Goal: Browse casually: Explore the website without a specific task or goal

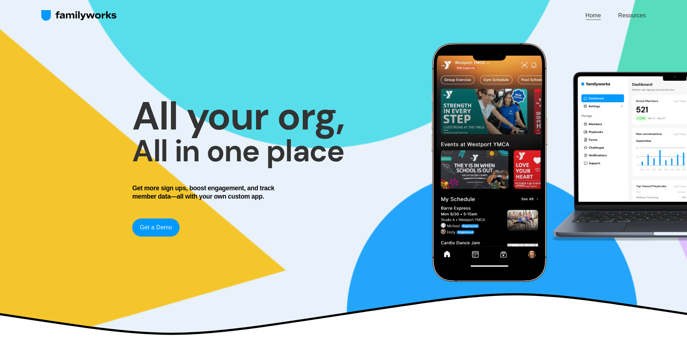
click at [595, 16] on link "Home" at bounding box center [594, 16] width 16 height 10
click at [360, 280] on div at bounding box center [516, 162] width 344 height 261
click at [593, 17] on link "Home" at bounding box center [594, 16] width 16 height 10
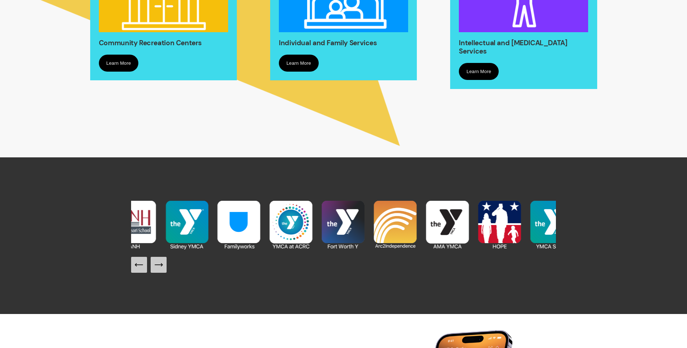
scroll to position [760, 0]
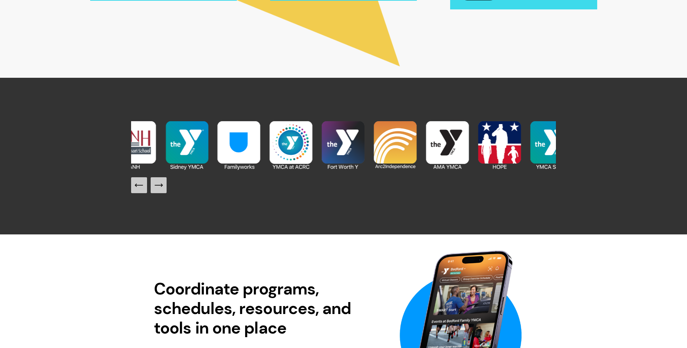
click at [156, 186] on icon "Next Slide" at bounding box center [159, 185] width 10 height 10
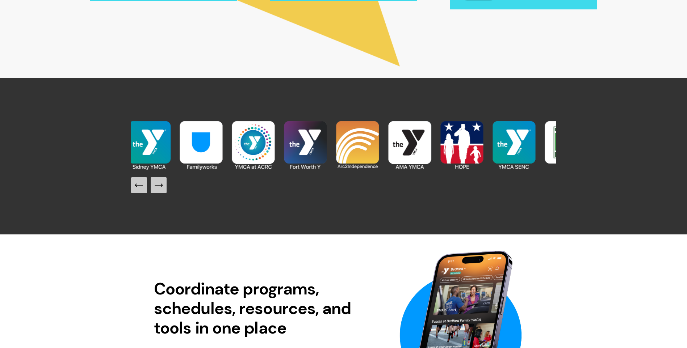
click at [156, 186] on icon "Next Slide" at bounding box center [159, 185] width 10 height 10
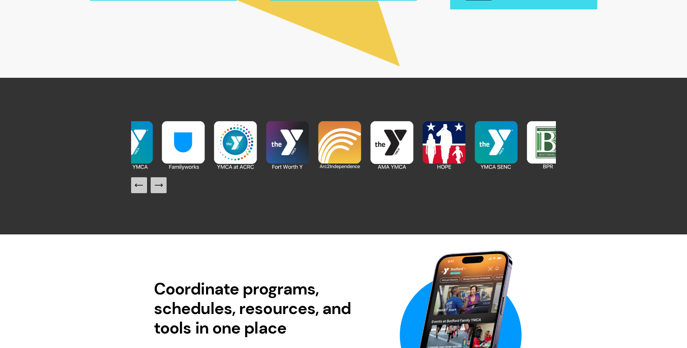
click at [156, 186] on icon "Next Slide" at bounding box center [159, 185] width 10 height 10
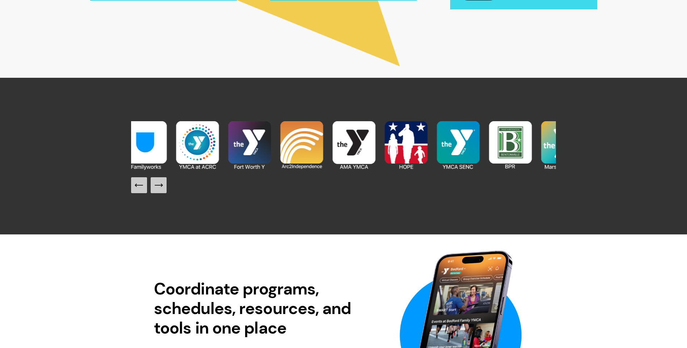
click at [156, 186] on icon "Next Slide" at bounding box center [159, 185] width 10 height 10
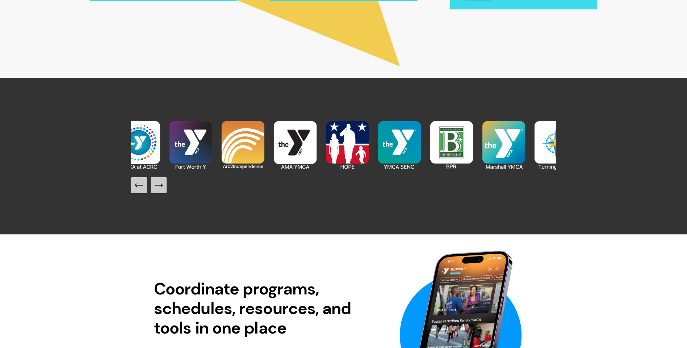
click at [156, 186] on icon "Next Slide" at bounding box center [159, 185] width 10 height 10
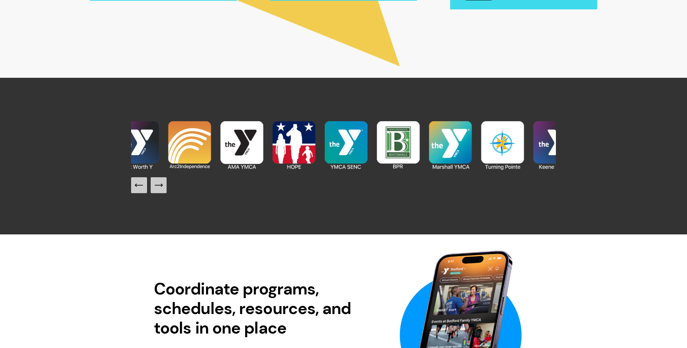
click at [156, 186] on icon "Next Slide" at bounding box center [159, 185] width 10 height 10
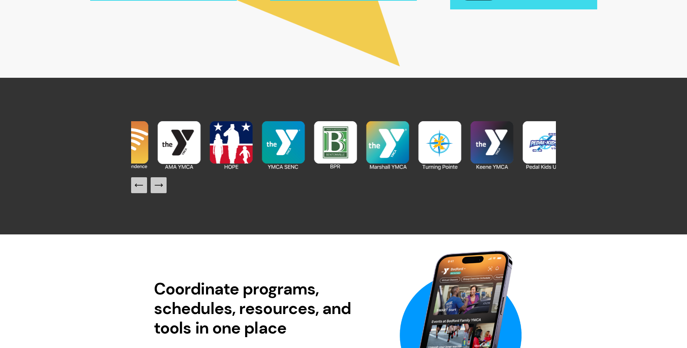
click at [156, 186] on icon "Next Slide" at bounding box center [159, 185] width 10 height 10
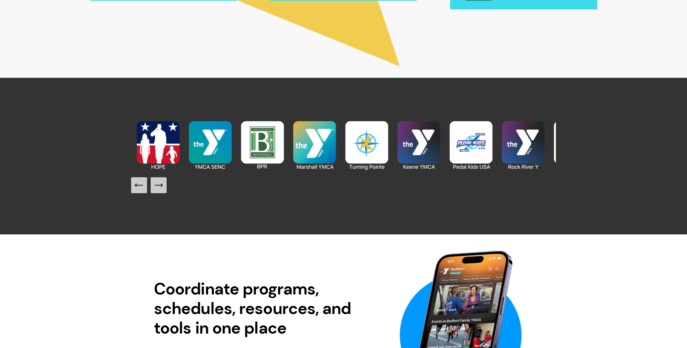
click at [156, 186] on icon "Next Slide" at bounding box center [159, 185] width 10 height 10
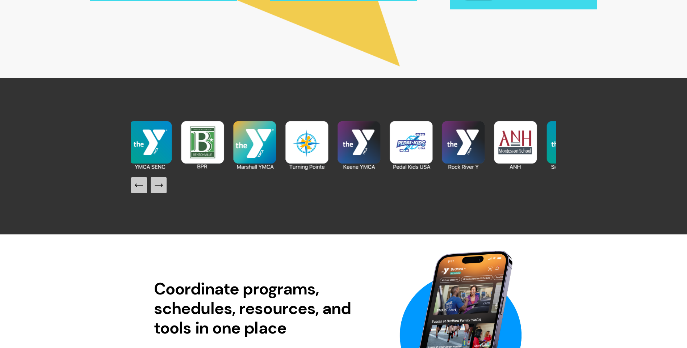
click at [156, 186] on icon "Next Slide" at bounding box center [159, 185] width 10 height 10
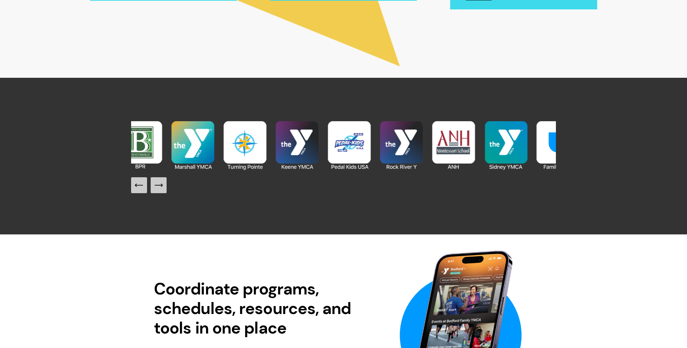
click at [156, 186] on icon "Next Slide" at bounding box center [159, 185] width 10 height 10
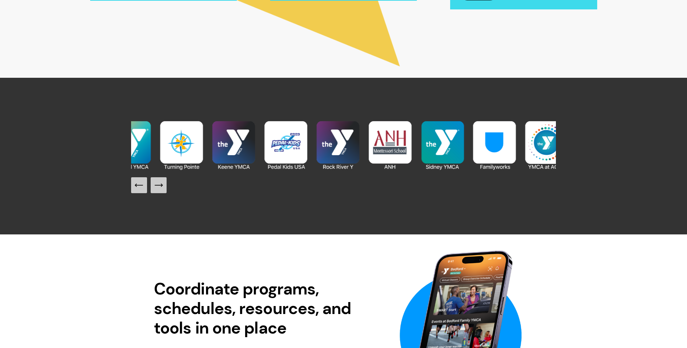
click at [156, 186] on icon "Next Slide" at bounding box center [159, 185] width 10 height 10
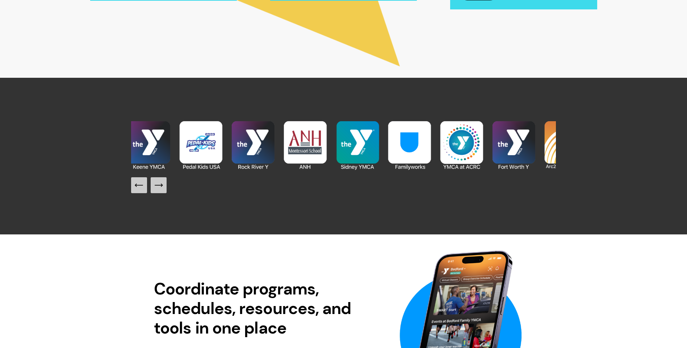
click at [156, 186] on icon "Next Slide" at bounding box center [159, 185] width 10 height 10
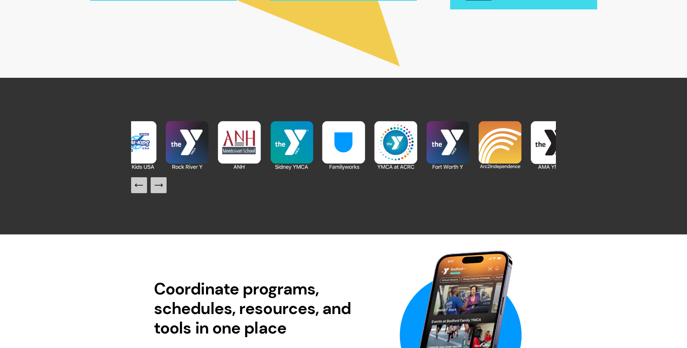
click at [156, 186] on icon "Next Slide" at bounding box center [159, 185] width 10 height 10
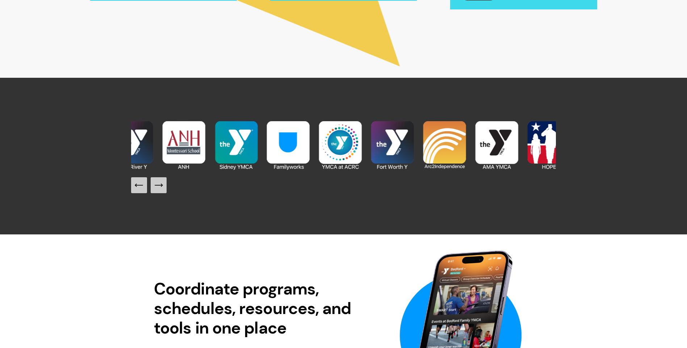
click at [156, 186] on icon "Next Slide" at bounding box center [159, 185] width 10 height 10
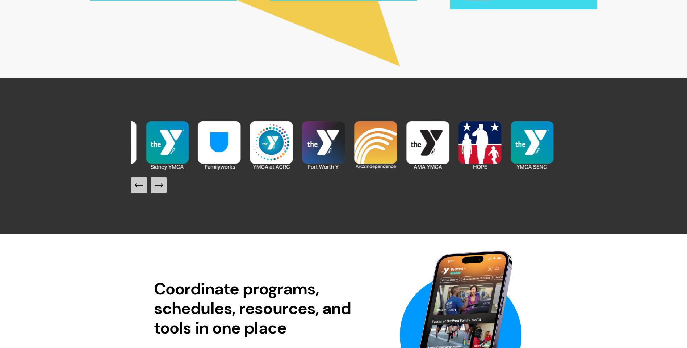
click at [156, 186] on icon "Next Slide" at bounding box center [159, 185] width 10 height 10
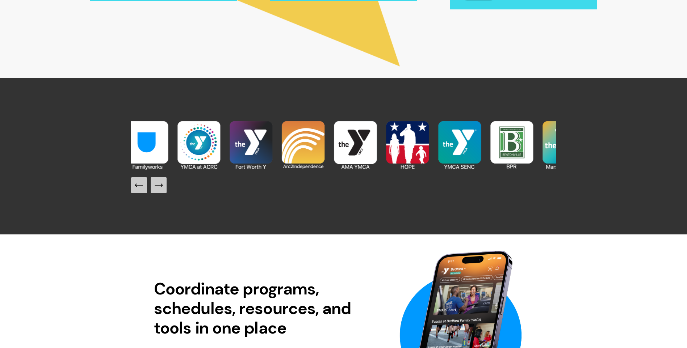
click at [157, 186] on icon "Next Slide" at bounding box center [159, 185] width 10 height 10
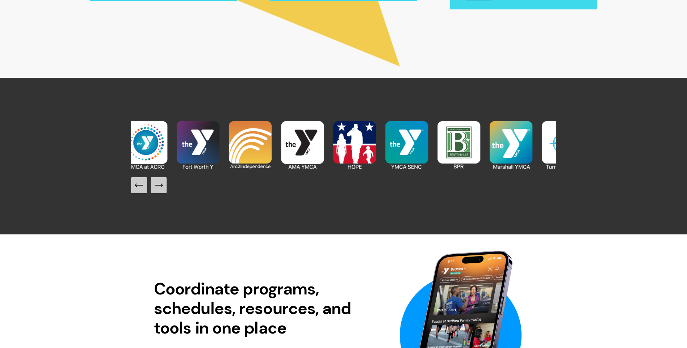
click at [157, 186] on icon "Next Slide" at bounding box center [159, 185] width 10 height 10
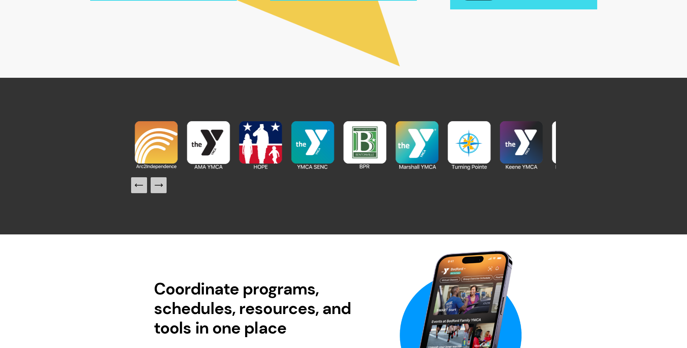
click at [158, 186] on icon "Next Slide" at bounding box center [159, 185] width 10 height 10
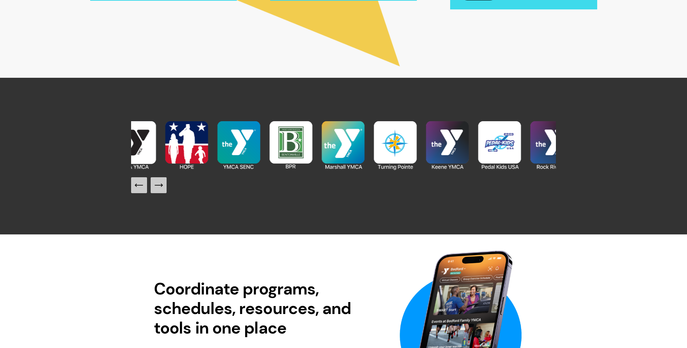
click at [161, 193] on button "Next Slide" at bounding box center [159, 185] width 16 height 16
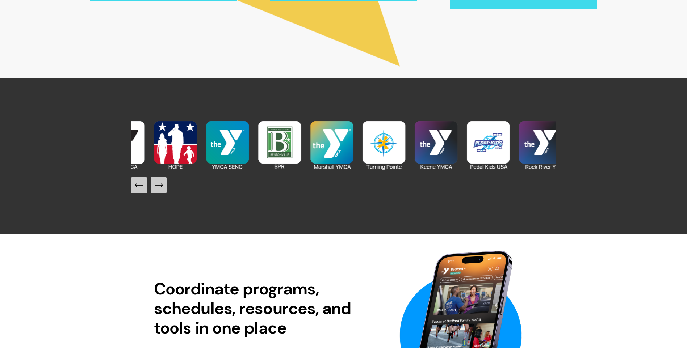
click at [161, 193] on button "Next Slide" at bounding box center [159, 185] width 16 height 16
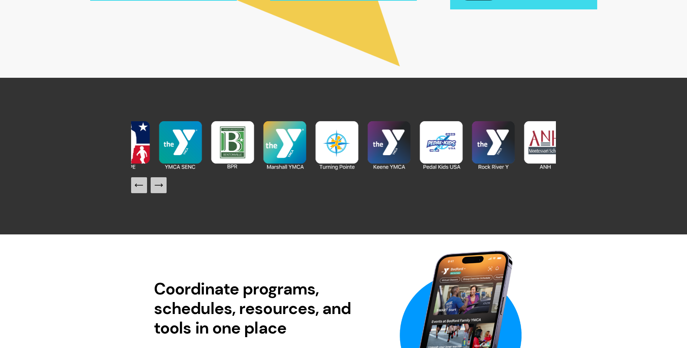
click at [161, 193] on button "Next Slide" at bounding box center [159, 185] width 16 height 16
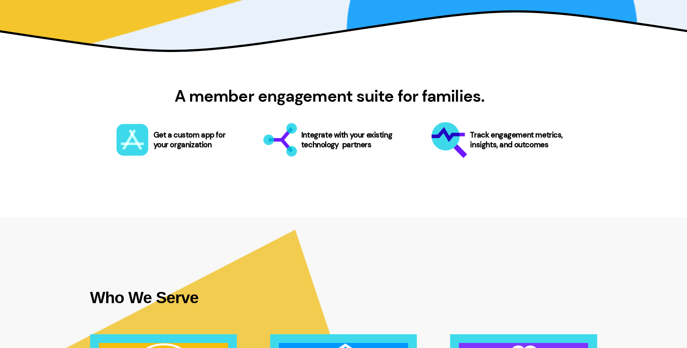
scroll to position [253, 0]
